Goal: Task Accomplishment & Management: Use online tool/utility

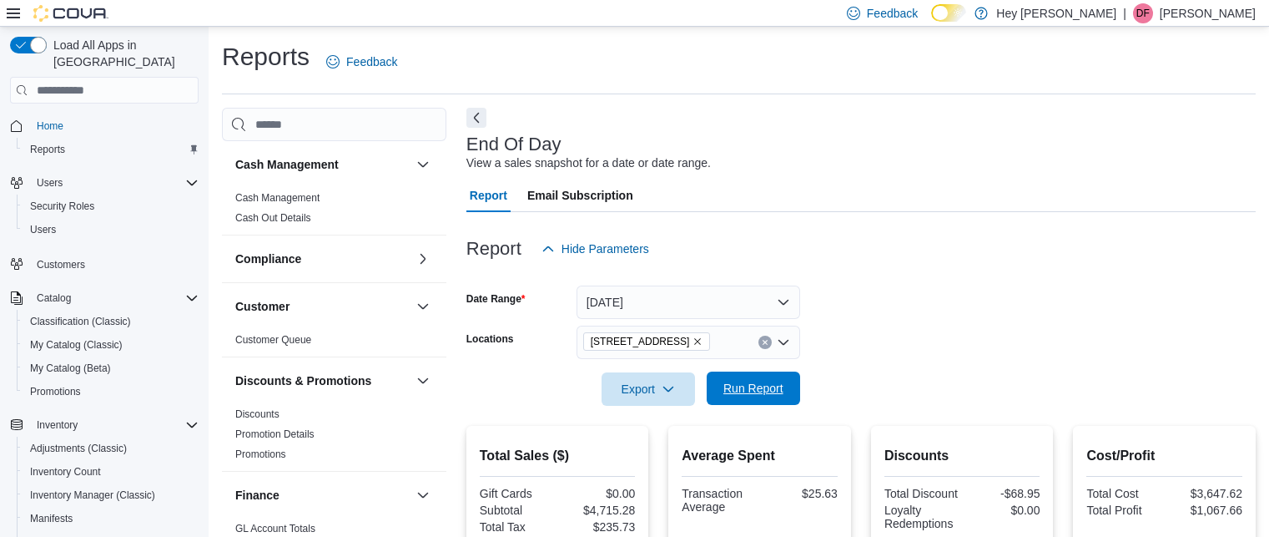
scroll to position [109, 0]
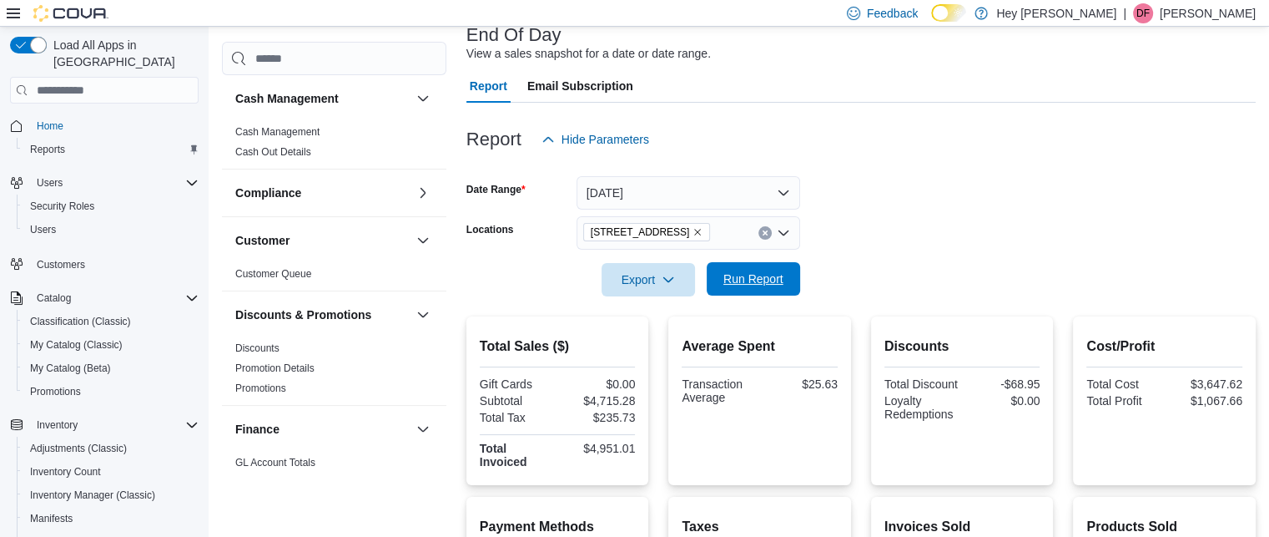
click at [757, 274] on span "Run Report" at bounding box center [753, 278] width 60 height 17
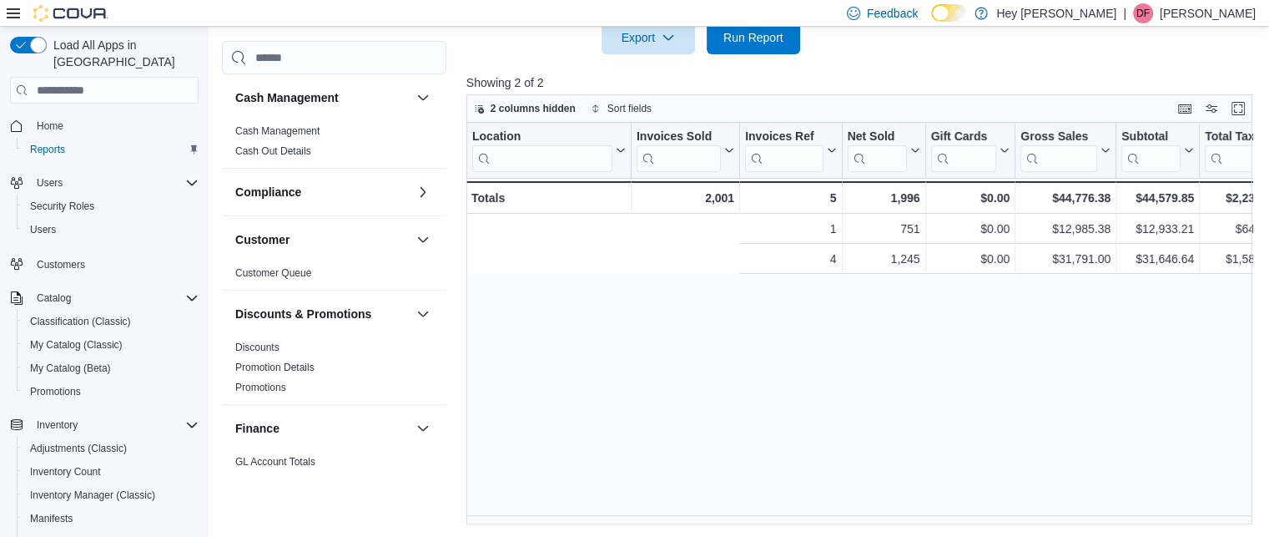
scroll to position [0, 447]
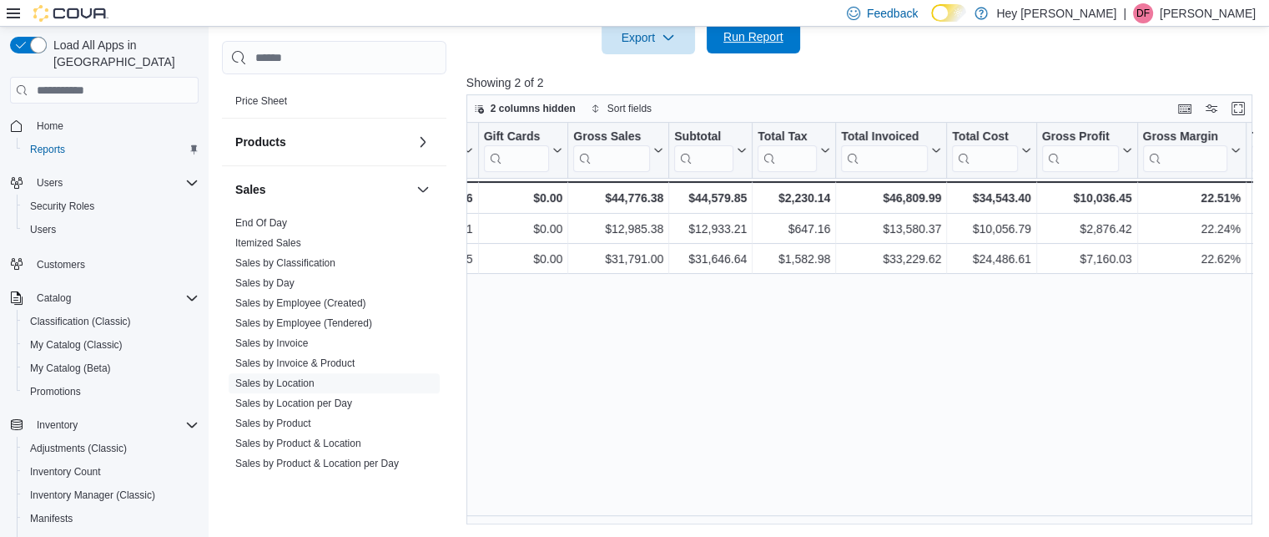
click at [750, 43] on span "Run Report" at bounding box center [753, 36] width 60 height 17
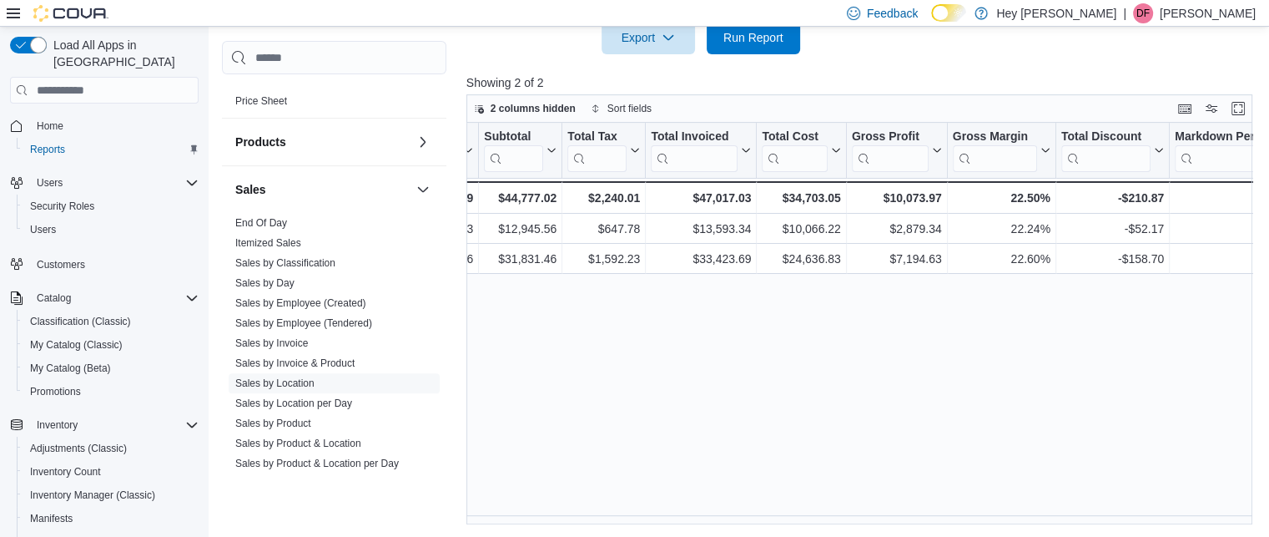
scroll to position [0, 646]
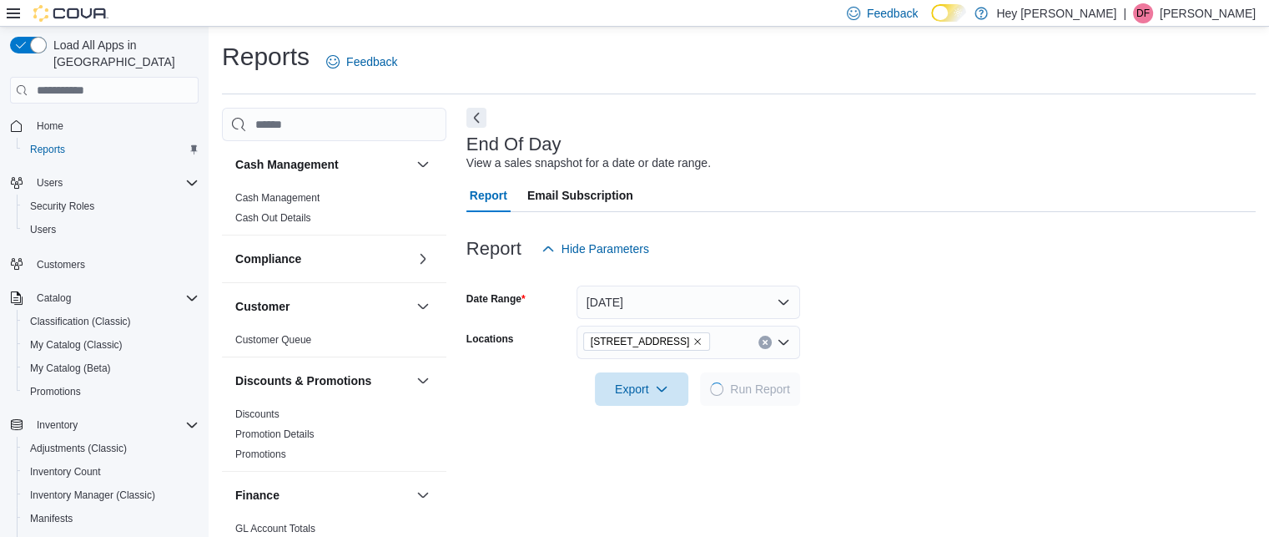
scroll to position [20, 0]
